Goal: Communication & Community: Share content

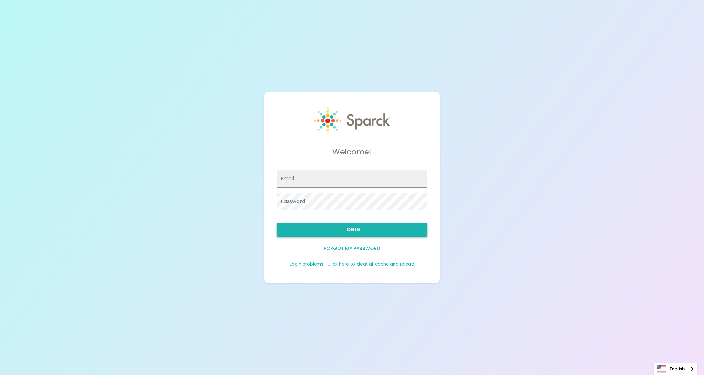
type input "[PERSON_NAME][EMAIL_ADDRESS][DOMAIN_NAME]"
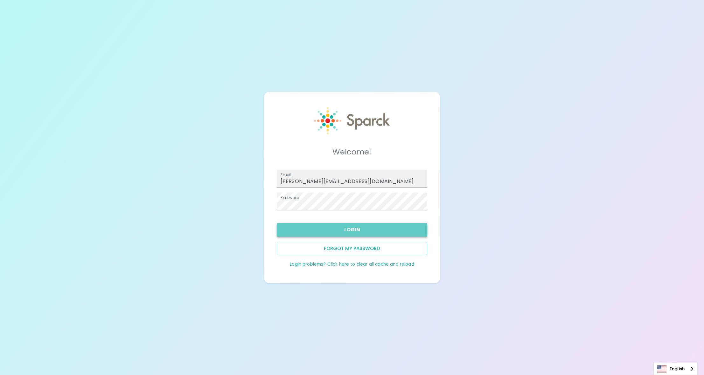
click at [342, 226] on button "Login" at bounding box center [352, 229] width 150 height 13
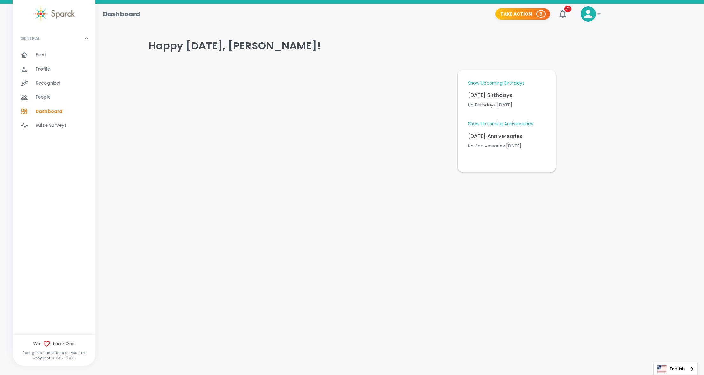
click at [50, 84] on span "Recognize!" at bounding box center [48, 83] width 25 height 6
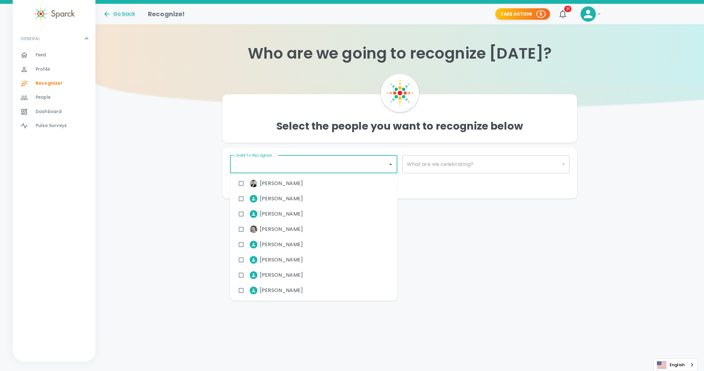
click at [288, 167] on input "I want to Recognize..." at bounding box center [309, 164] width 152 height 12
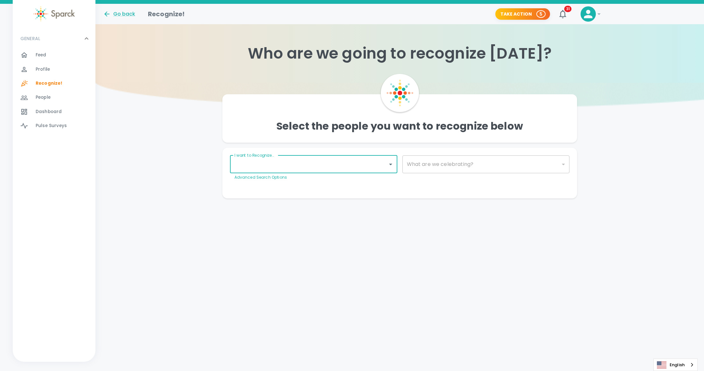
click at [288, 167] on input "I want to Recognize..." at bounding box center [309, 164] width 152 height 12
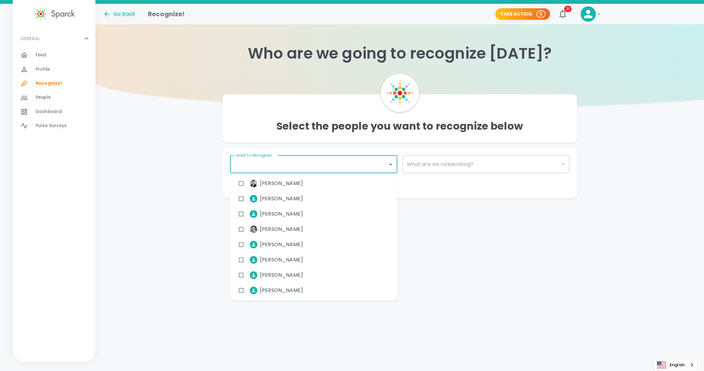
click at [300, 165] on input "I want to Recognize..." at bounding box center [309, 164] width 152 height 12
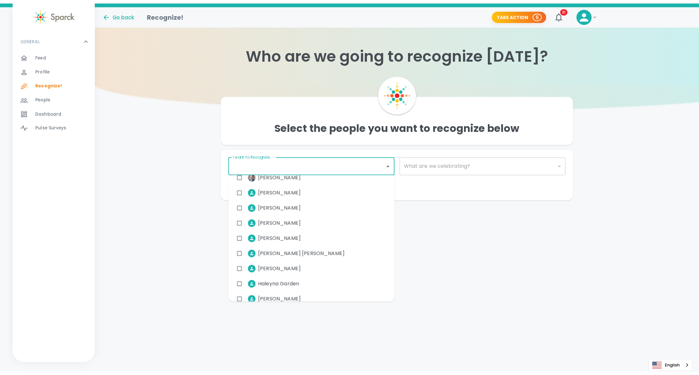
scroll to position [1416, 0]
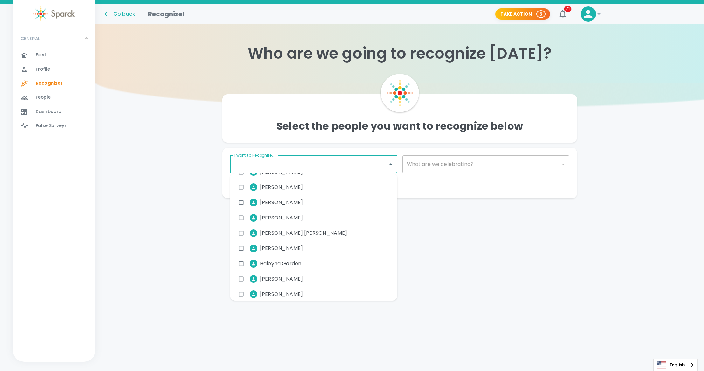
click at [121, 122] on div "Select the people you want to recognize below I want to Recognize... I want to …" at bounding box center [399, 140] width 608 height 115
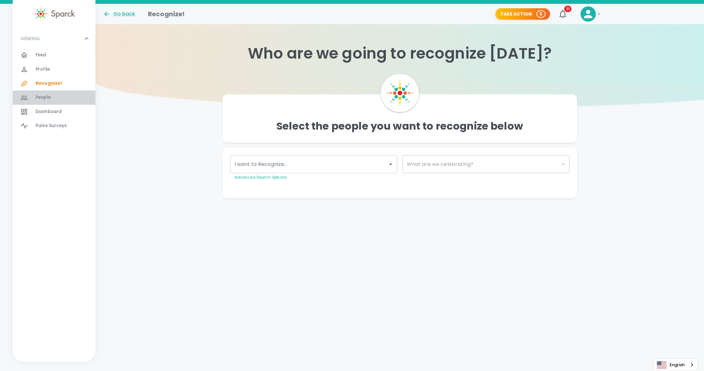
click at [50, 97] on span "People" at bounding box center [43, 97] width 15 height 6
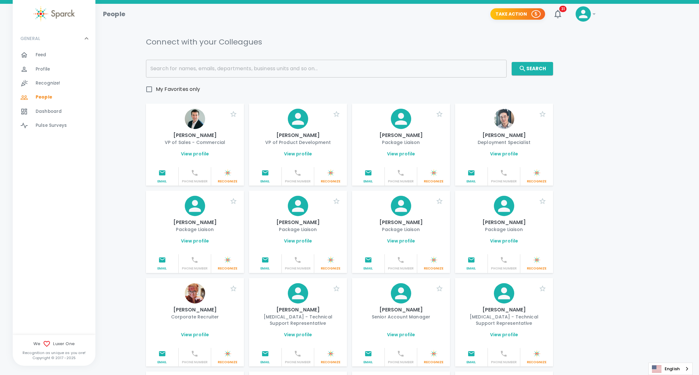
click at [195, 151] on link "View profile" at bounding box center [195, 154] width 28 height 6
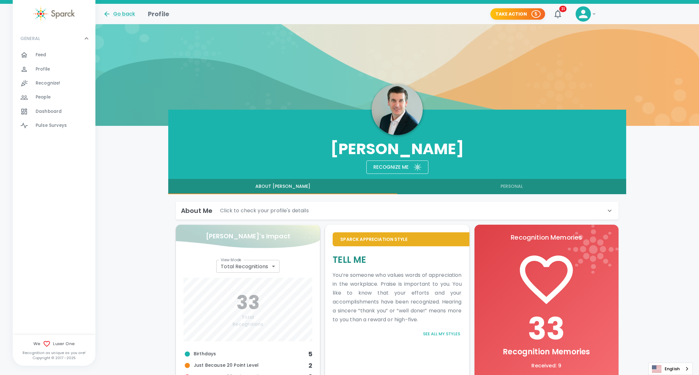
click at [519, 186] on button "Personal" at bounding box center [511, 186] width 229 height 15
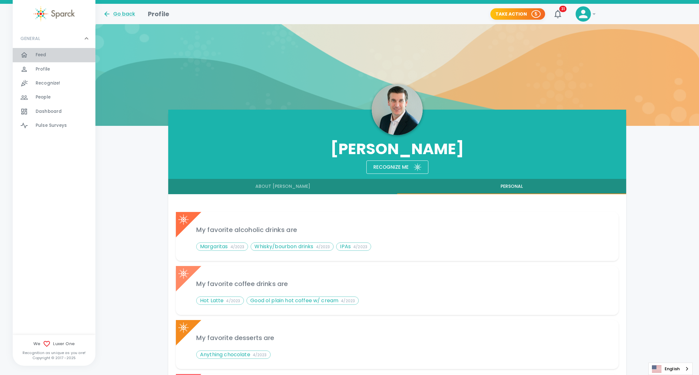
click at [44, 56] on span "Feed" at bounding box center [41, 55] width 11 height 6
